Goal: Check status: Check status

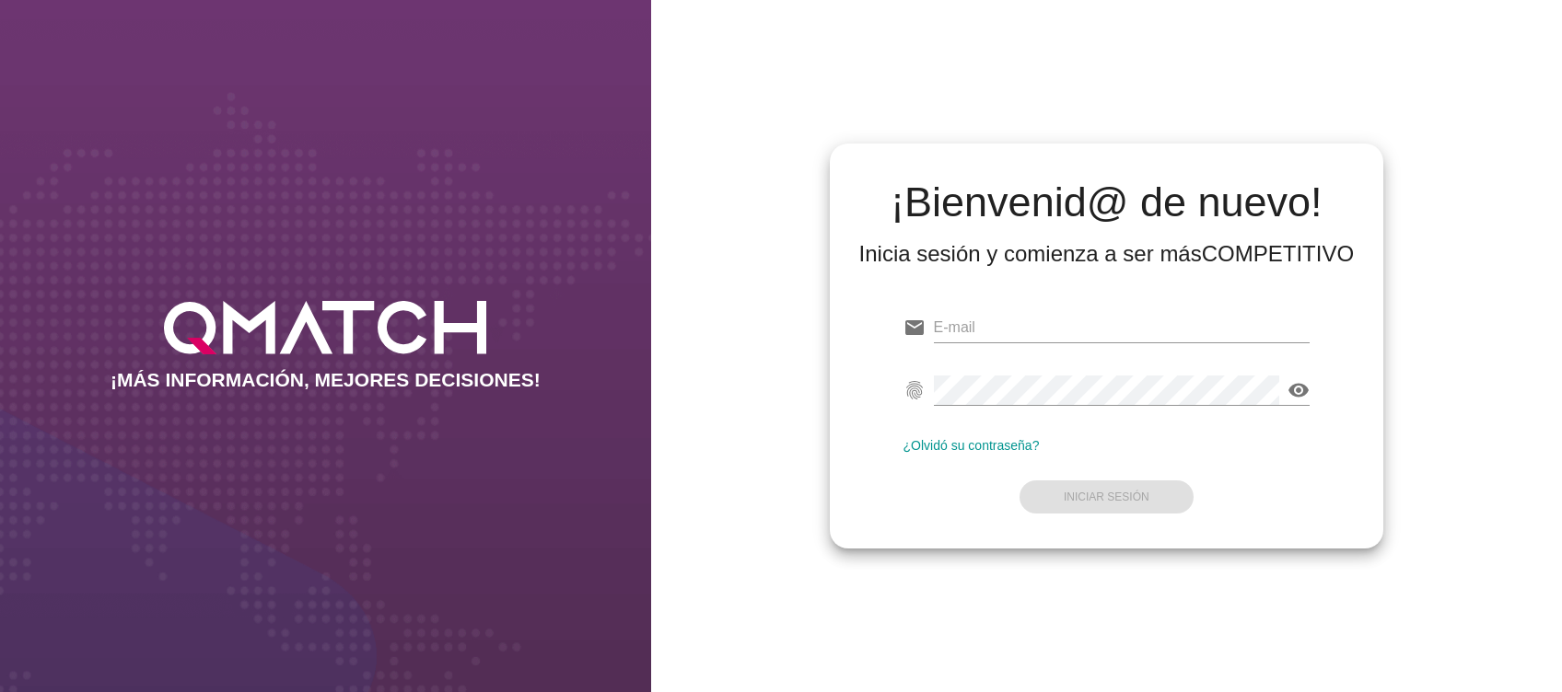
type input "catalina.pavez@cencosud.cl"
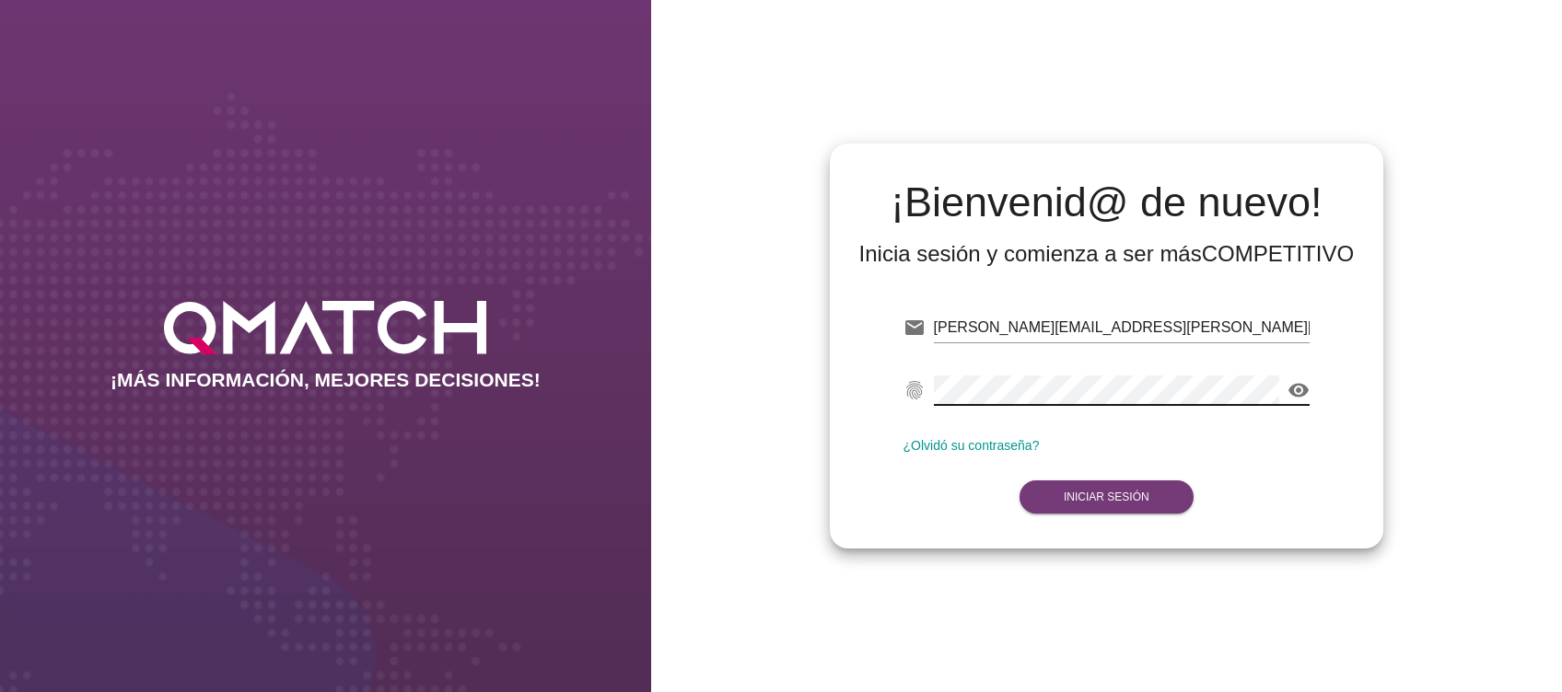
click at [1146, 506] on button "Iniciar Sesión" at bounding box center [1106, 497] width 174 height 33
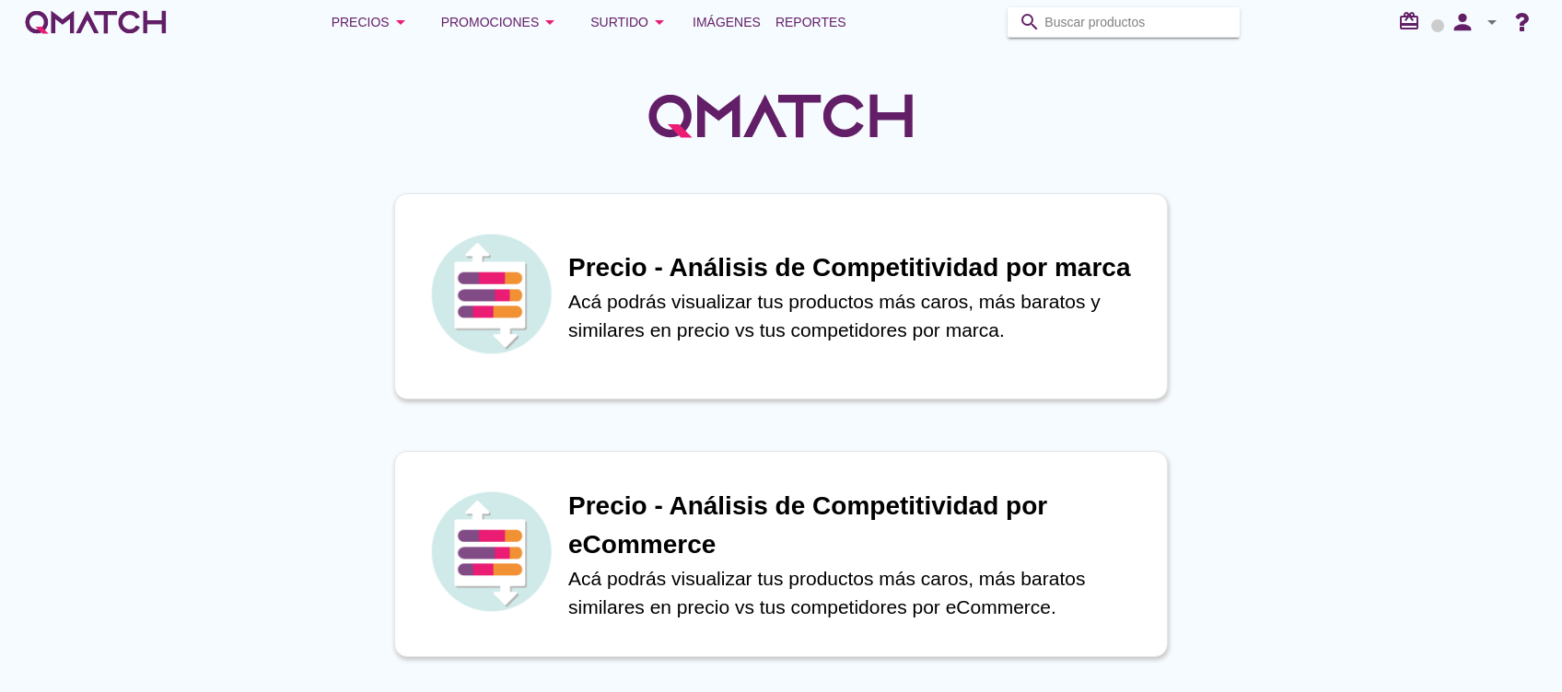
drag, startPoint x: 1091, startPoint y: 36, endPoint x: 1098, endPoint y: 28, distance: 10.5
click at [1092, 33] on input "Buscar productos" at bounding box center [1136, 21] width 184 height 29
paste input "Helado Piña Caja, 1,8 L"
type input "Helado Piña Caja, 1,8 L"
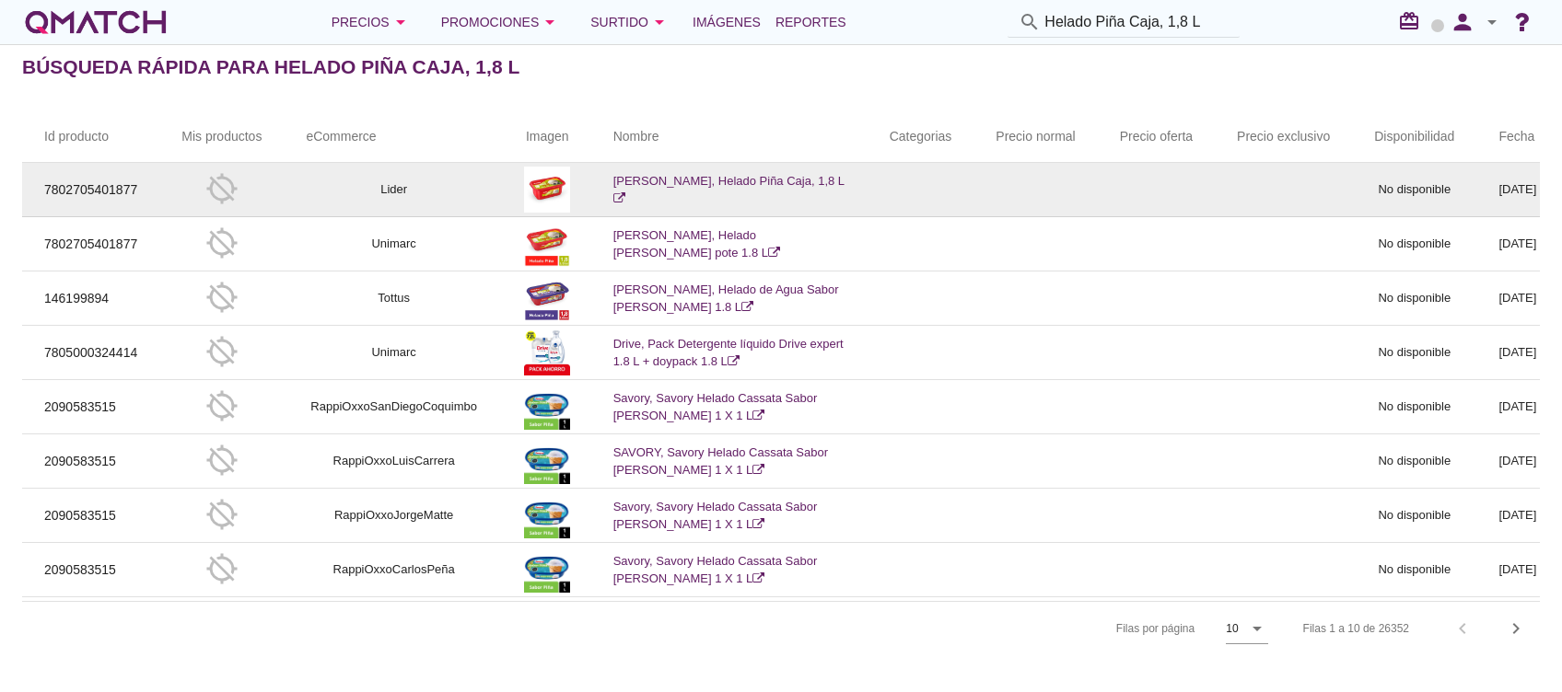
click at [676, 184] on link "Bresler, Helado Piña Caja, 1,8 L" at bounding box center [728, 190] width 231 height 32
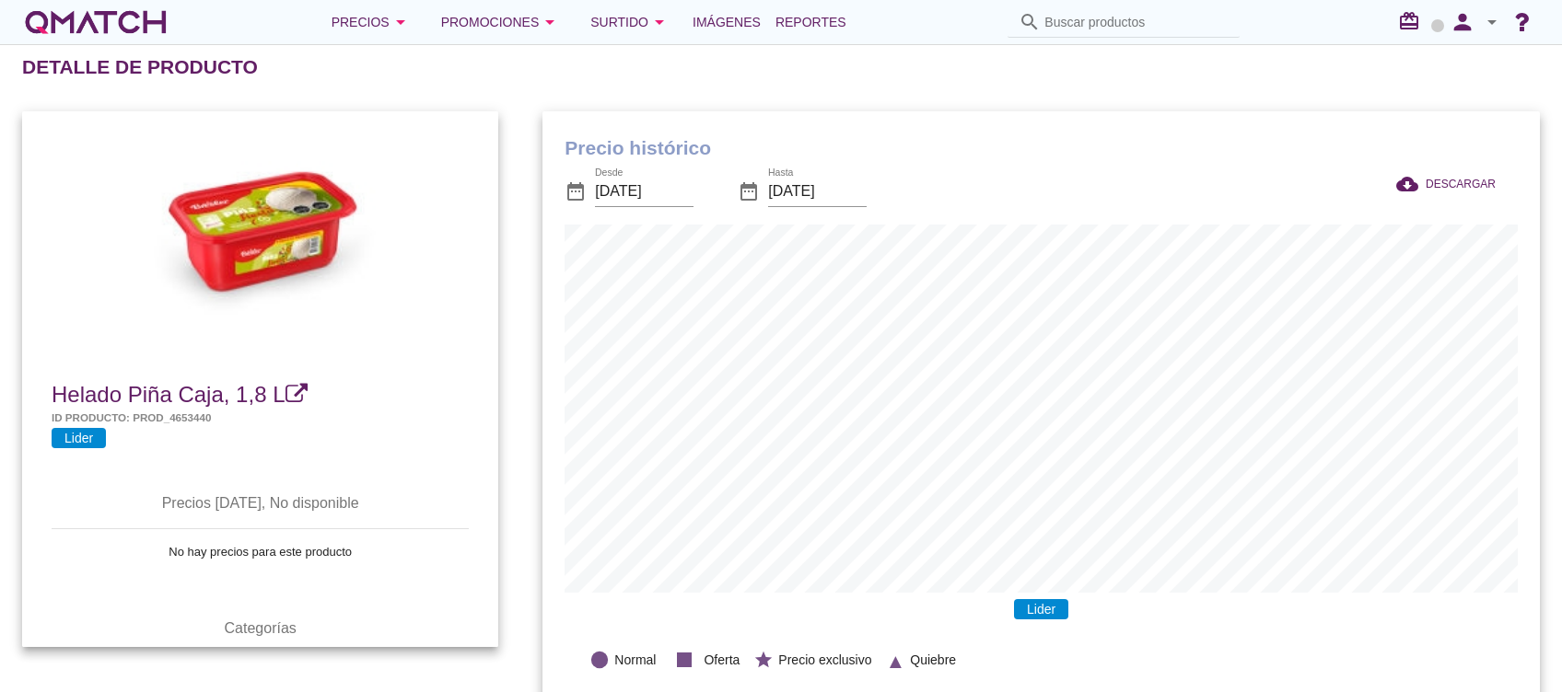
scroll to position [604, 996]
click at [625, 194] on input "[DATE]" at bounding box center [644, 191] width 99 height 29
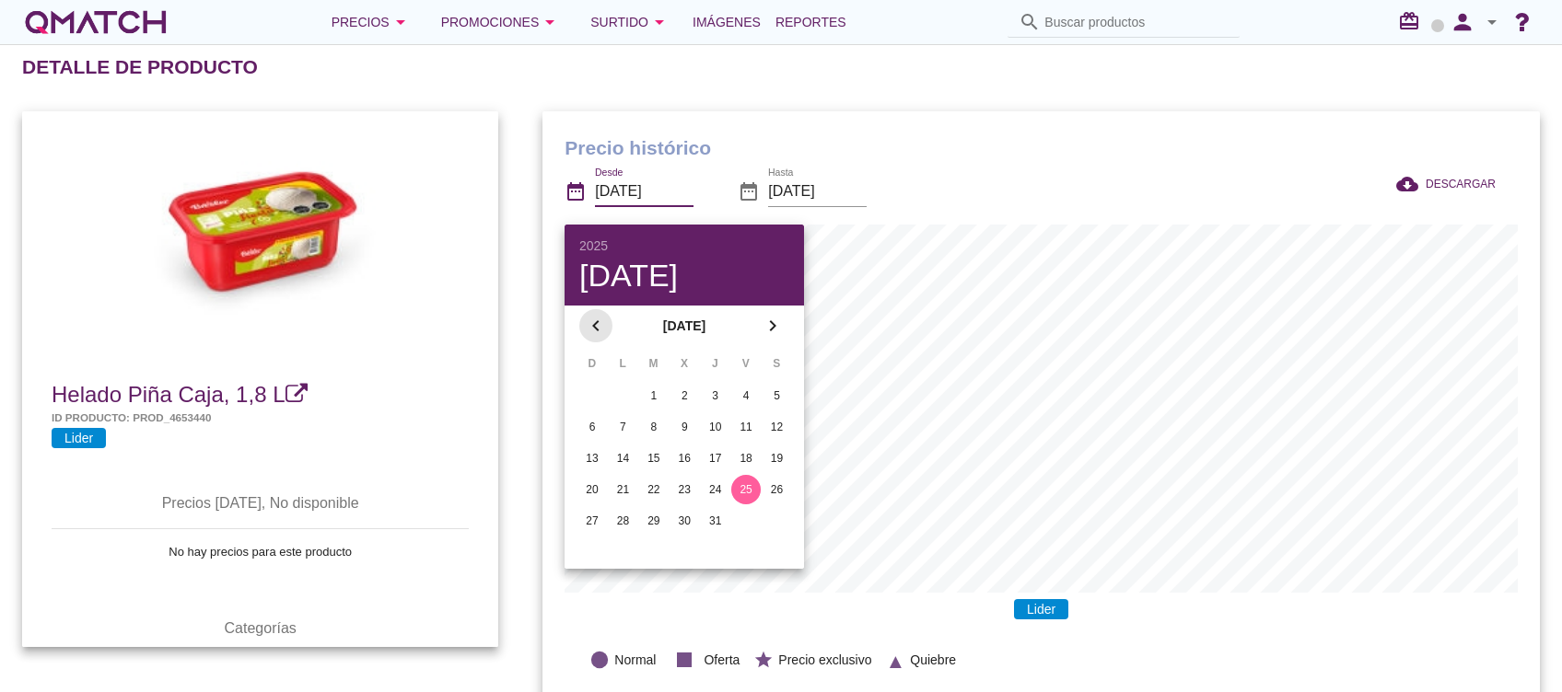
click at [597, 322] on icon "chevron_left" at bounding box center [596, 326] width 22 height 22
click at [587, 439] on button "2" at bounding box center [591, 427] width 29 height 29
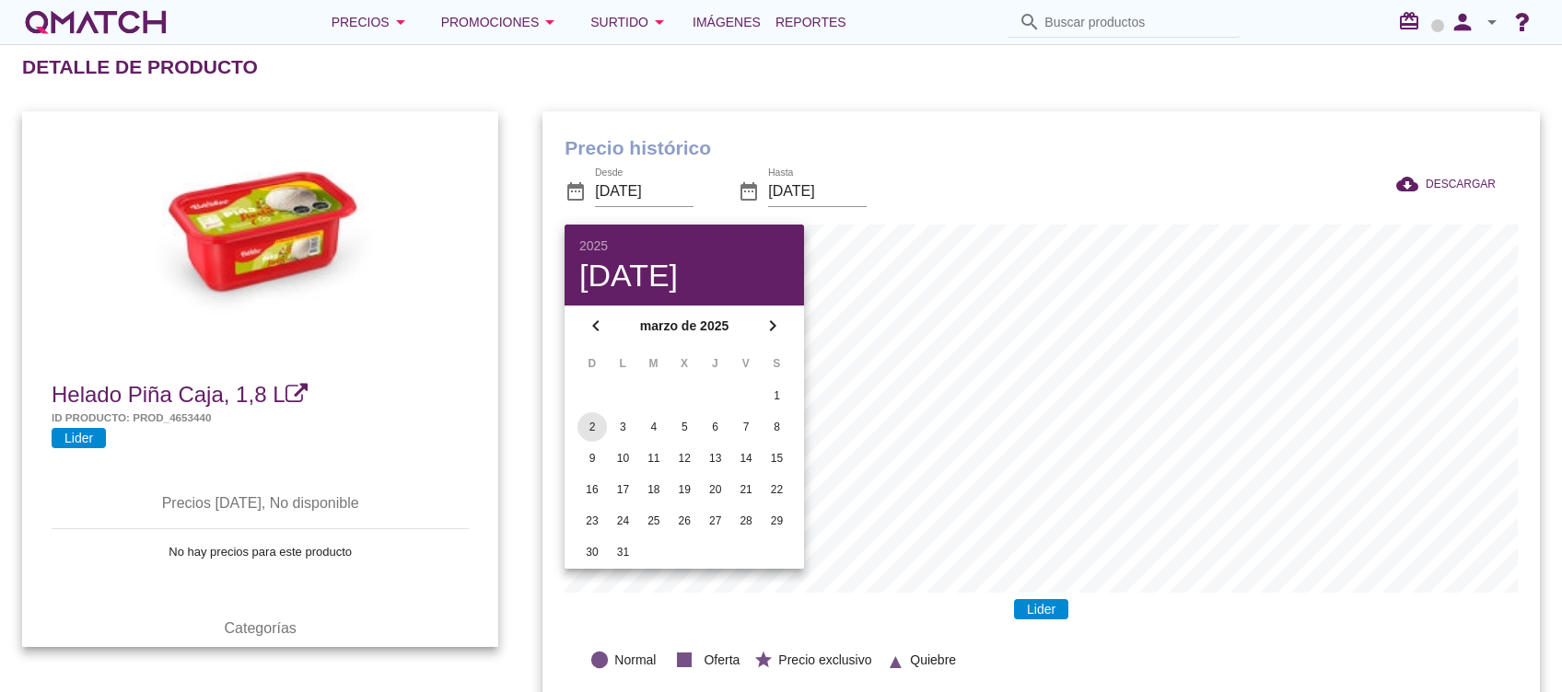
type input "[DATE]"
click at [223, 390] on span "Helado Piña Caja, 1,8 L" at bounding box center [169, 394] width 234 height 25
